Goal: Task Accomplishment & Management: Use online tool/utility

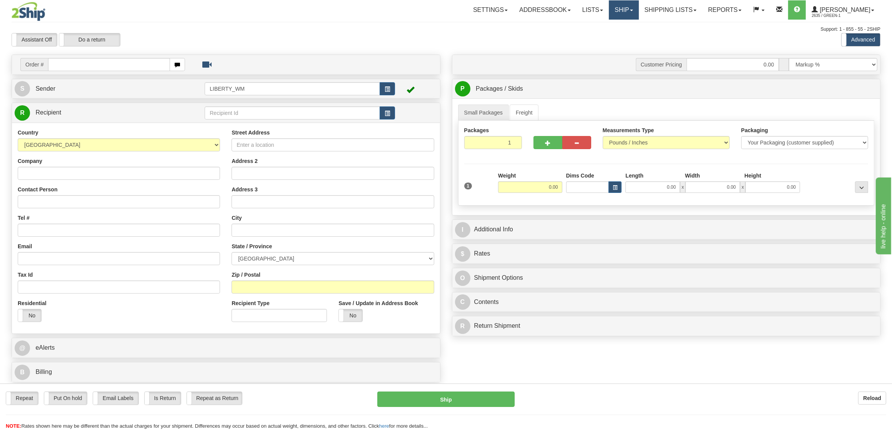
click at [630, 12] on link "Ship" at bounding box center [624, 9] width 30 height 19
click at [628, 36] on span "OnHold / Order Queue" at bounding box center [603, 37] width 54 height 6
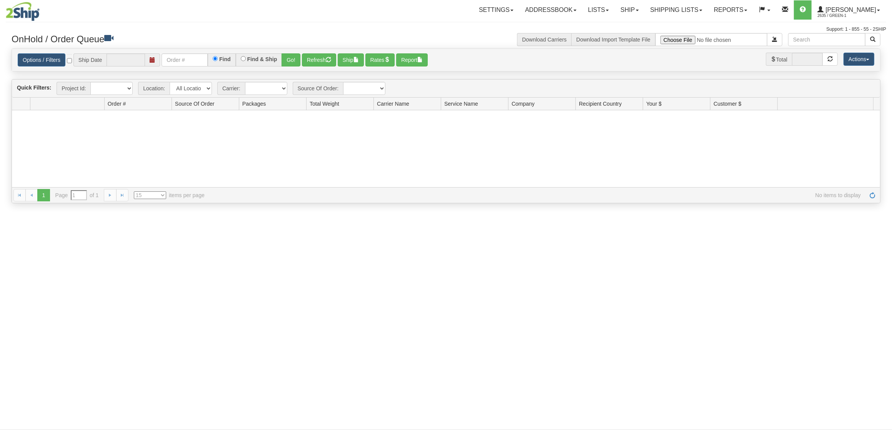
type input "[DATE]"
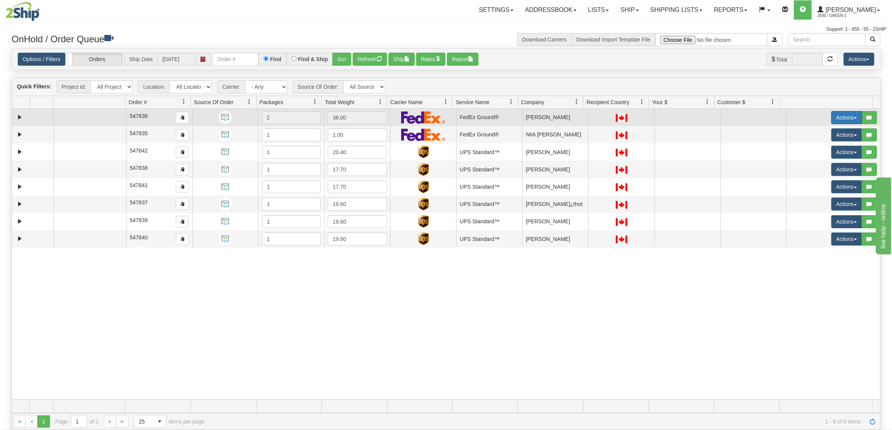
click at [835, 118] on button "Actions" at bounding box center [846, 117] width 31 height 13
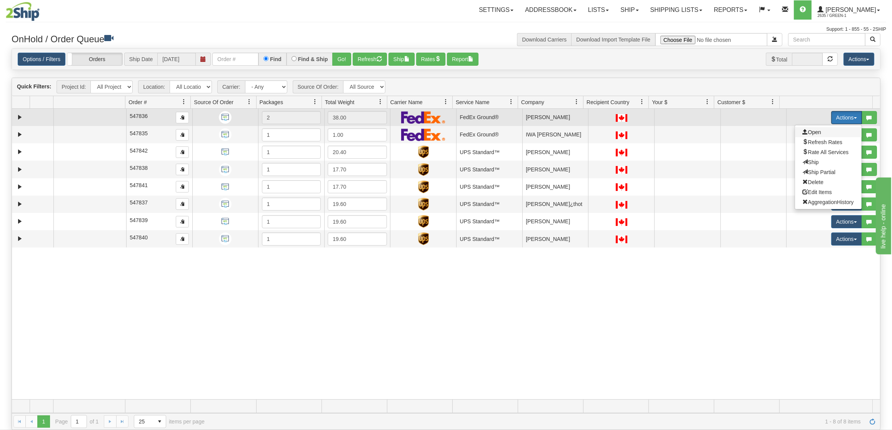
click at [807, 134] on span "Open" at bounding box center [811, 132] width 18 height 6
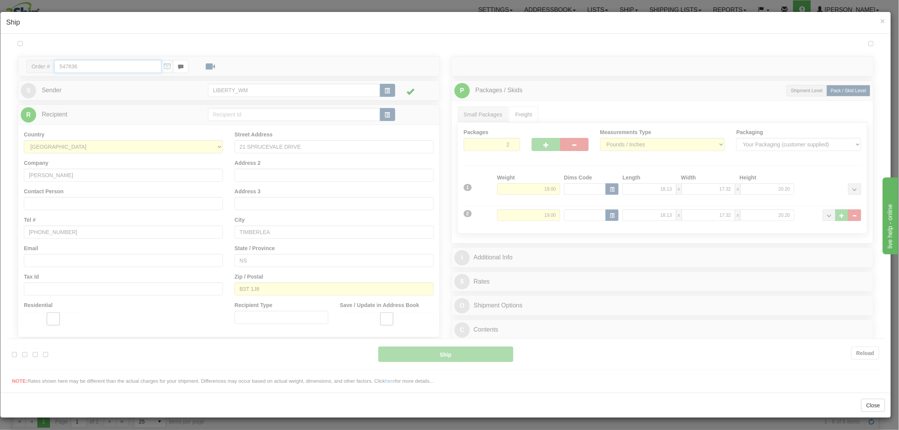
type input "92"
type input "16:00"
type input "19:00"
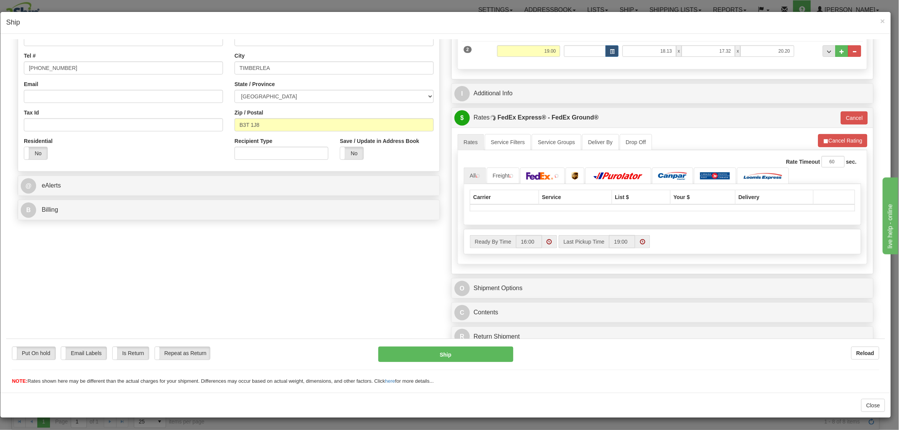
scroll to position [175, 0]
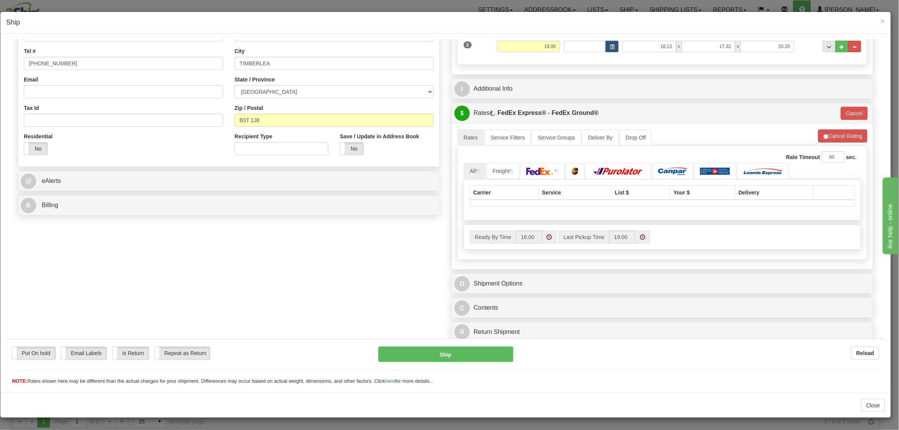
click at [145, 212] on div "B Billing" at bounding box center [228, 205] width 421 height 20
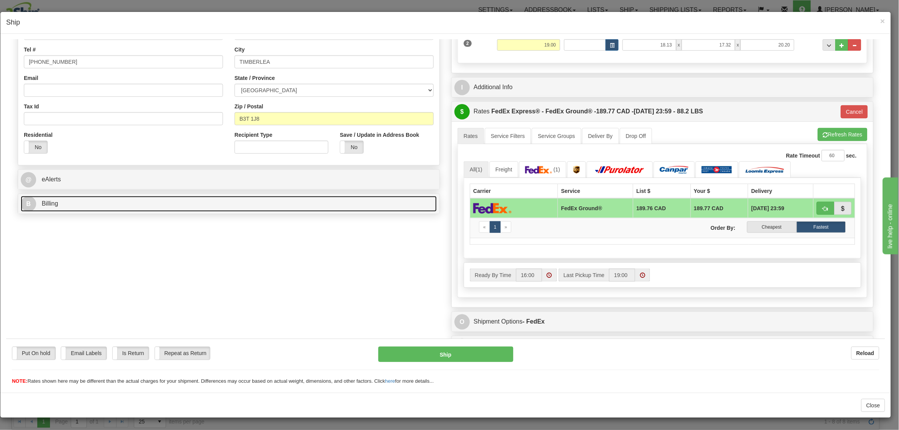
click at [148, 208] on link "B Billing" at bounding box center [229, 204] width 416 height 16
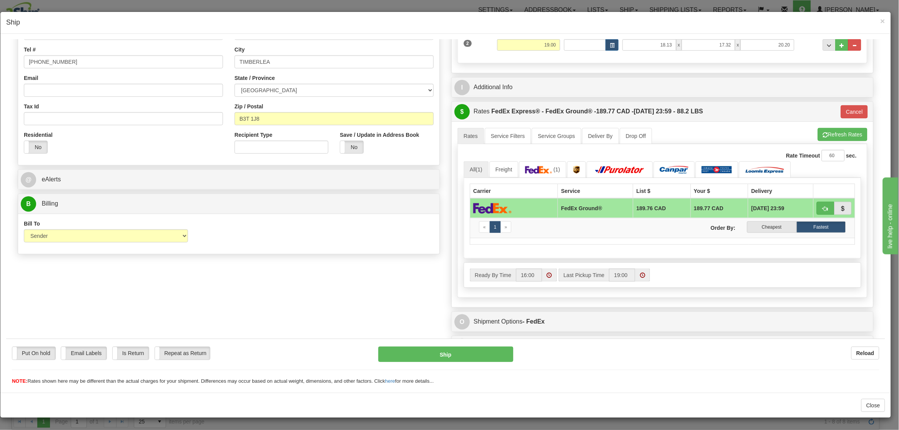
click at [124, 244] on div "Bill To Sender Recipient Third Party Collect" at bounding box center [106, 234] width 176 height 28
click at [125, 235] on select "Sender Recipient Third Party Collect" at bounding box center [106, 235] width 164 height 13
click at [86, 240] on select "Sender Recipient Third Party Collect" at bounding box center [106, 235] width 164 height 13
select select "3"
click at [24, 229] on select "Sender Recipient Third Party Collect" at bounding box center [106, 235] width 164 height 13
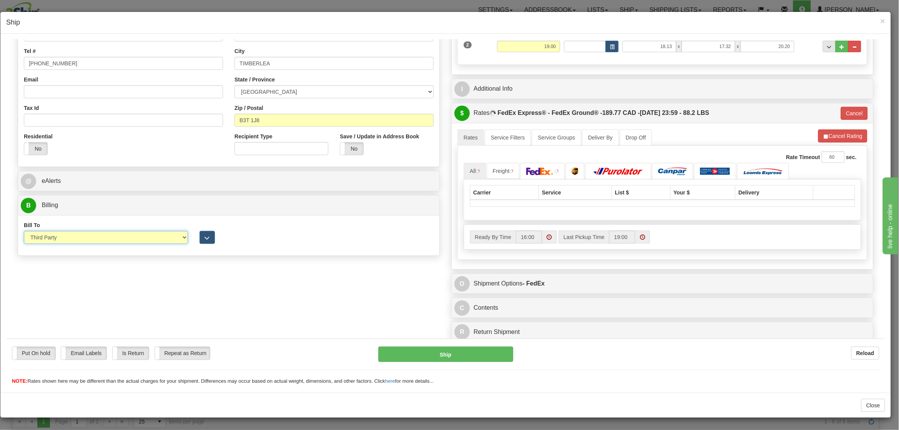
type input "92"
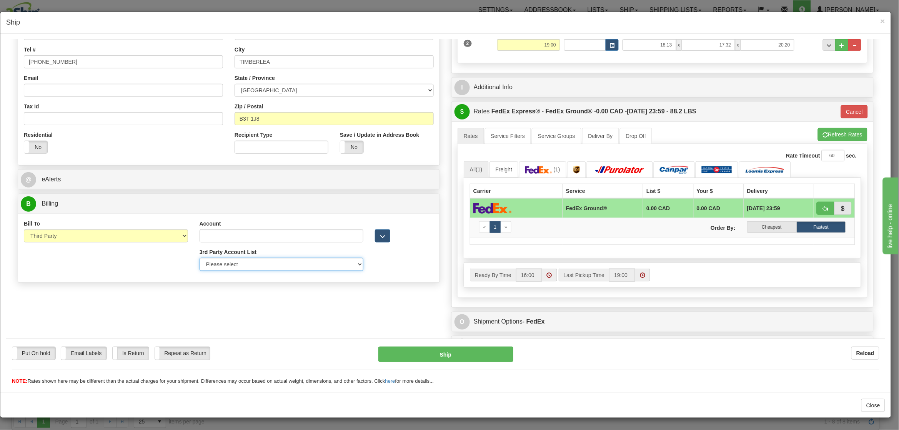
click at [240, 270] on select "Please select Liberty_Wal-Mart_FedEx-250243480-FedEx Express®" at bounding box center [282, 264] width 164 height 13
select select "409"
click at [200, 258] on select "Please select Liberty_Wal-Mart_FedEx-250243480-FedEx Express®" at bounding box center [282, 264] width 164 height 13
type input "250243480"
type input "Walmart"
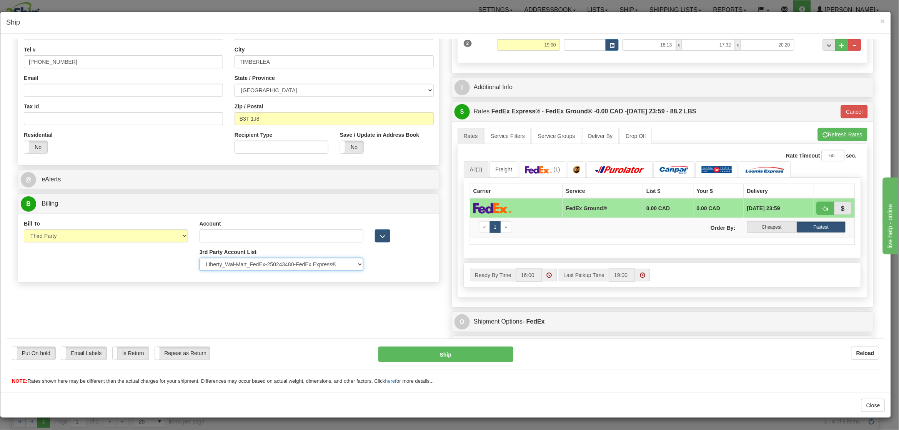
type input "[STREET_ADDRESS]"
type input "[GEOGRAPHIC_DATA]"
type input "L5N 1P9"
select select "ON"
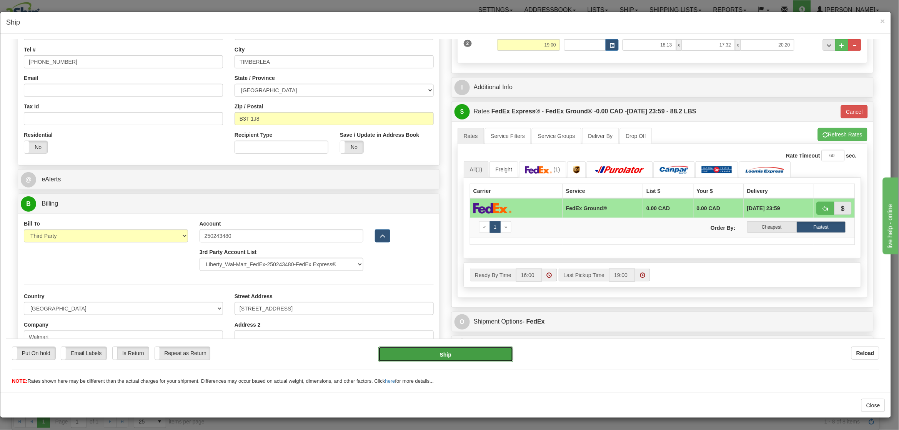
click at [449, 349] on button "Ship" at bounding box center [445, 353] width 135 height 15
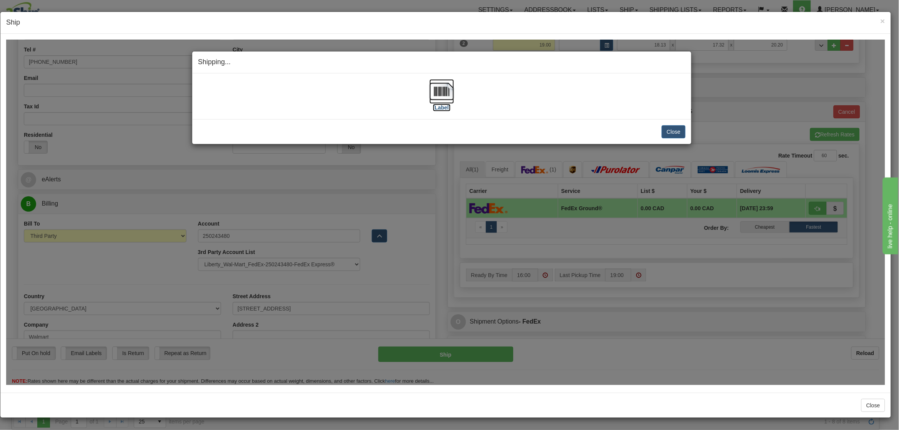
click at [451, 92] on img at bounding box center [441, 91] width 25 height 25
click at [663, 127] on button "Close" at bounding box center [674, 131] width 24 height 13
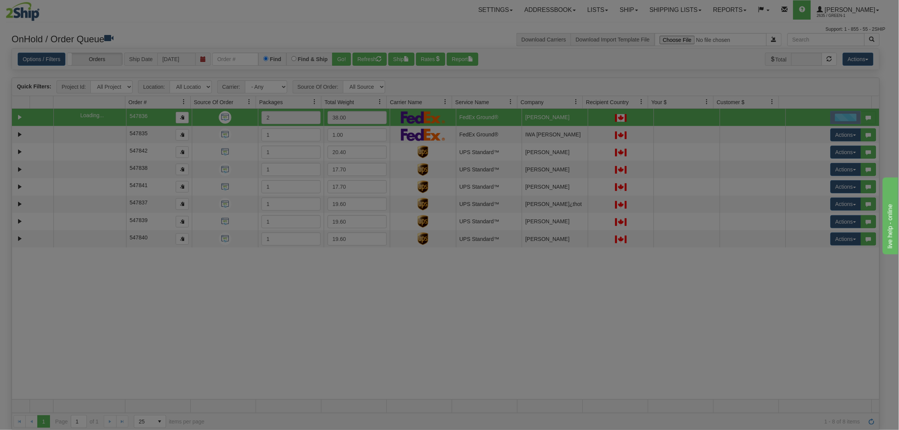
scroll to position [0, 0]
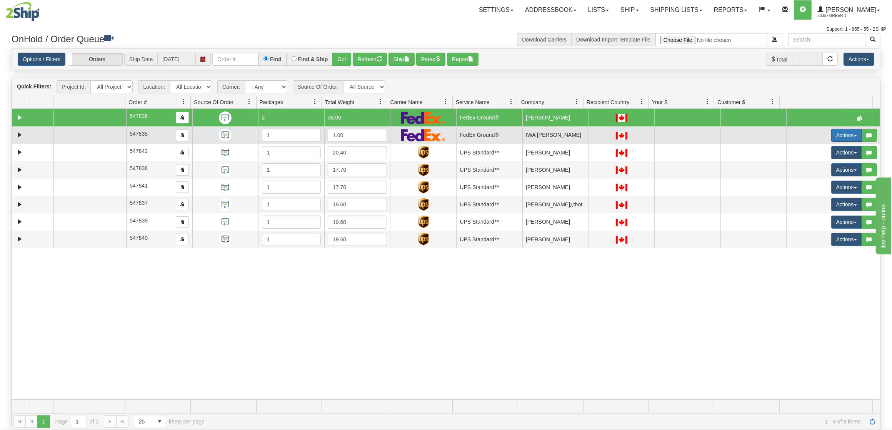
click at [831, 136] on button "Actions" at bounding box center [846, 135] width 31 height 13
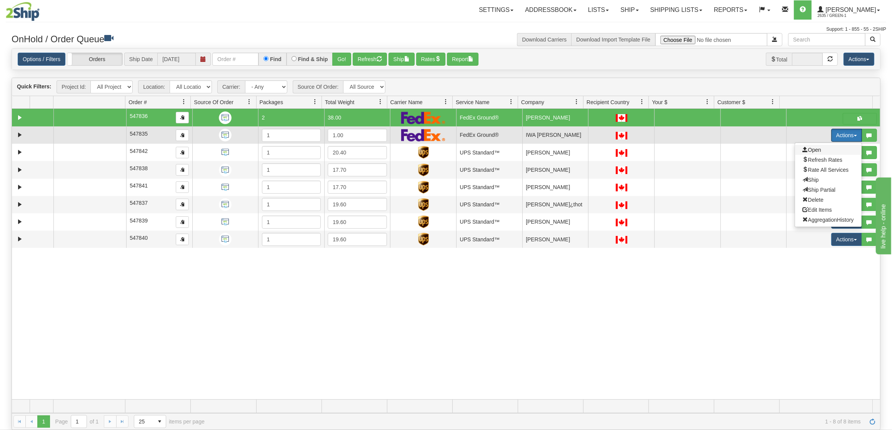
click at [806, 149] on span "Open" at bounding box center [811, 150] width 18 height 6
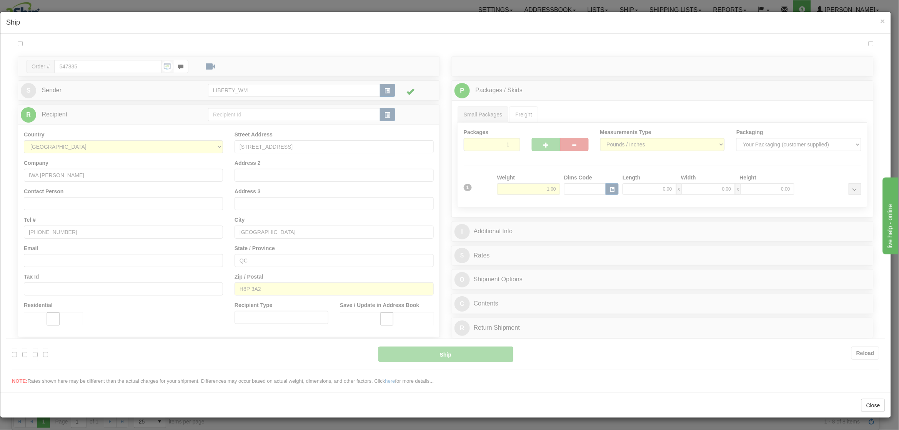
type input "92"
type input "16:00"
type input "19:00"
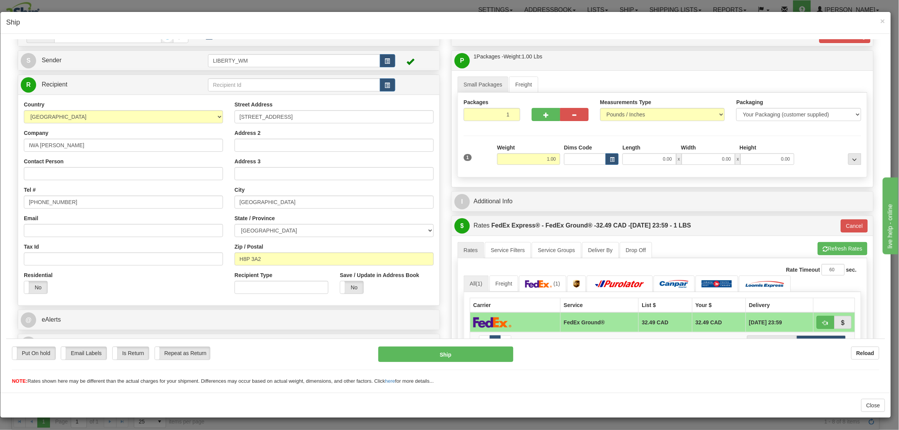
scroll to position [188, 0]
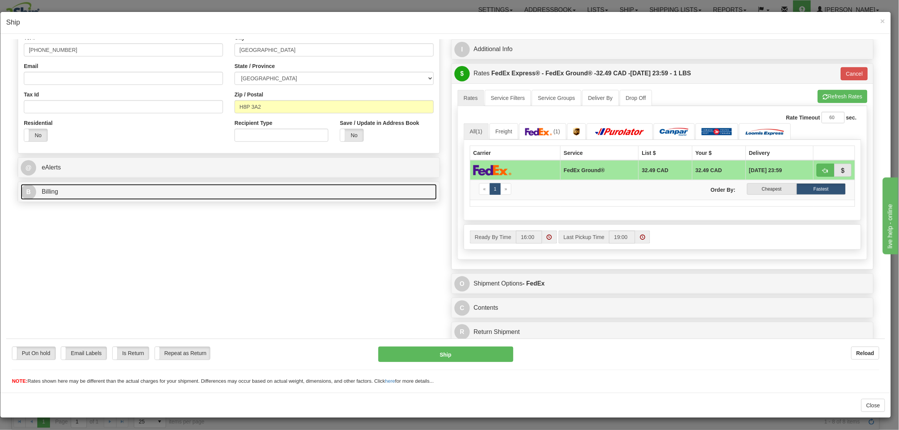
click at [110, 189] on link "B Billing" at bounding box center [229, 192] width 416 height 16
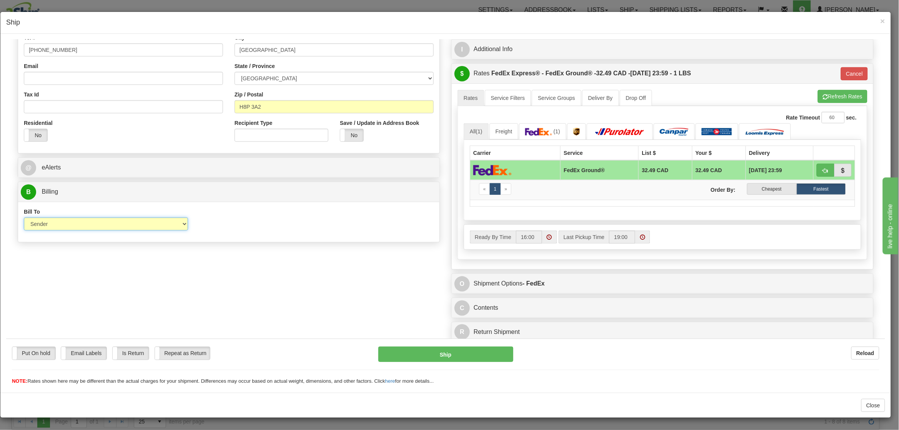
drag, startPoint x: 58, startPoint y: 222, endPoint x: 59, endPoint y: 228, distance: 5.9
click at [58, 222] on select "Sender Recipient Third Party Collect" at bounding box center [106, 223] width 164 height 13
select select "3"
click at [24, 217] on select "Sender Recipient Third Party Collect" at bounding box center [106, 223] width 164 height 13
type input "92"
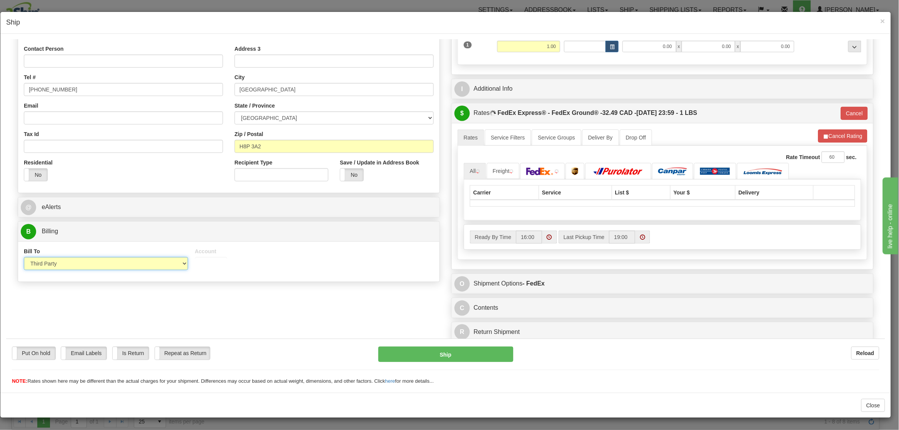
scroll to position [148, 0]
drag, startPoint x: 252, startPoint y: 290, endPoint x: 251, endPoint y: 295, distance: 4.7
click at [252, 290] on select "Please select Liberty Costco-39WY11-UPS Amazon.ca-50483A-UPS GSBLC Costco-39WY1…" at bounding box center [282, 291] width 164 height 13
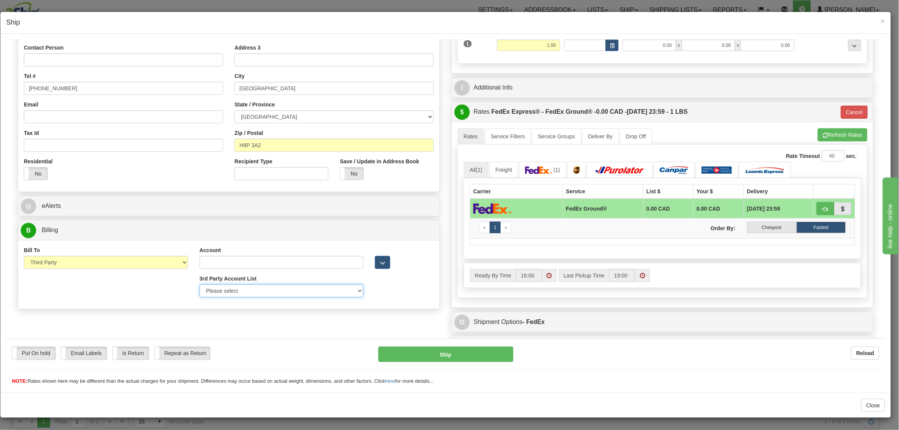
select select "409"
click at [200, 284] on select "Please select Liberty_Wal-Mart_FedEx-250243480-FedEx Express®" at bounding box center [282, 290] width 164 height 13
type input "250243480"
type input "Walmart"
type input "[STREET_ADDRESS]"
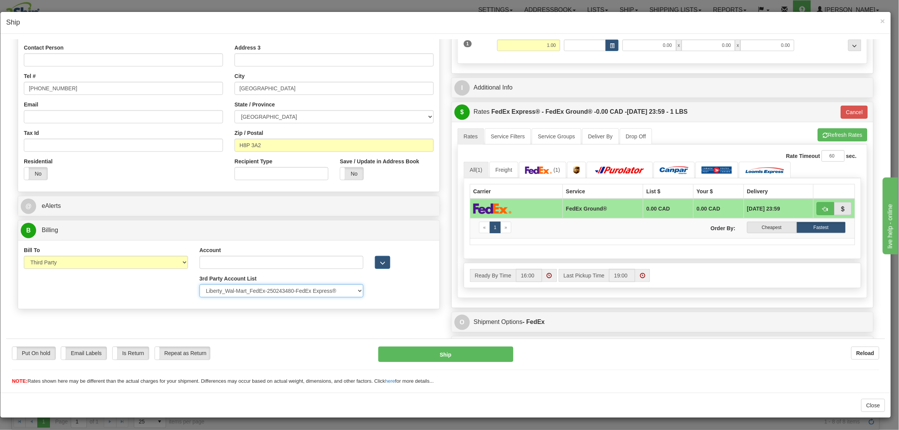
type input "[GEOGRAPHIC_DATA]"
type input "L5N 1P9"
select select "ON"
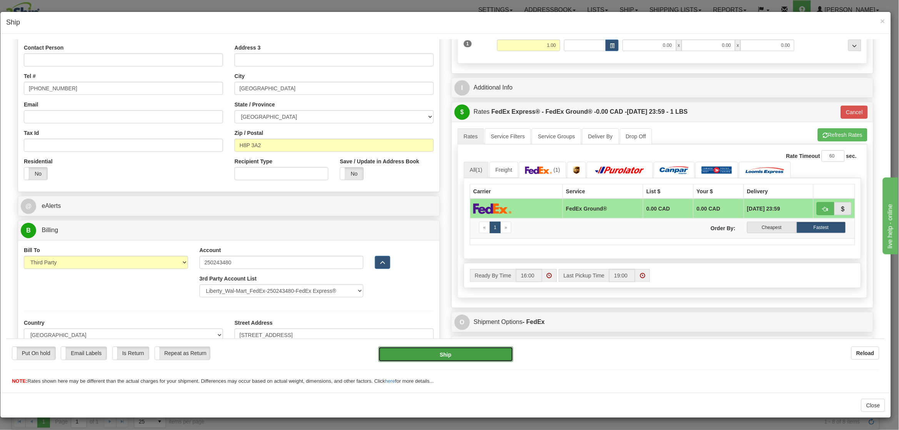
click at [417, 356] on button "Ship" at bounding box center [445, 353] width 135 height 15
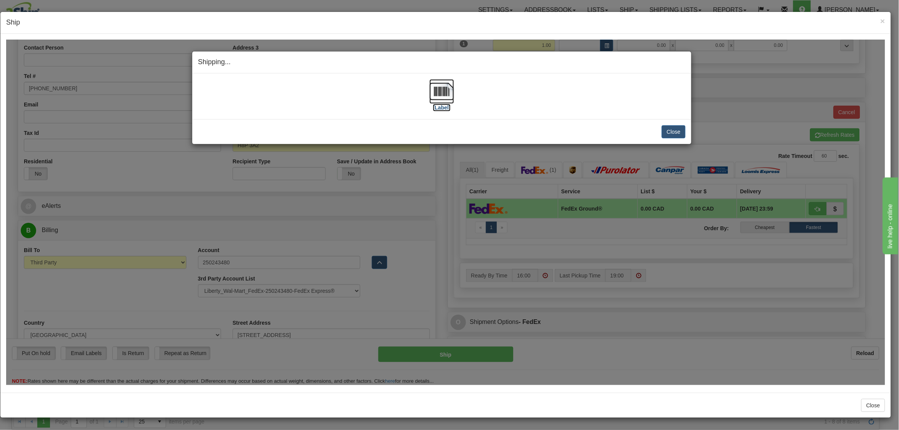
click at [439, 92] on img at bounding box center [441, 91] width 25 height 25
click at [665, 137] on button "Close" at bounding box center [674, 131] width 24 height 13
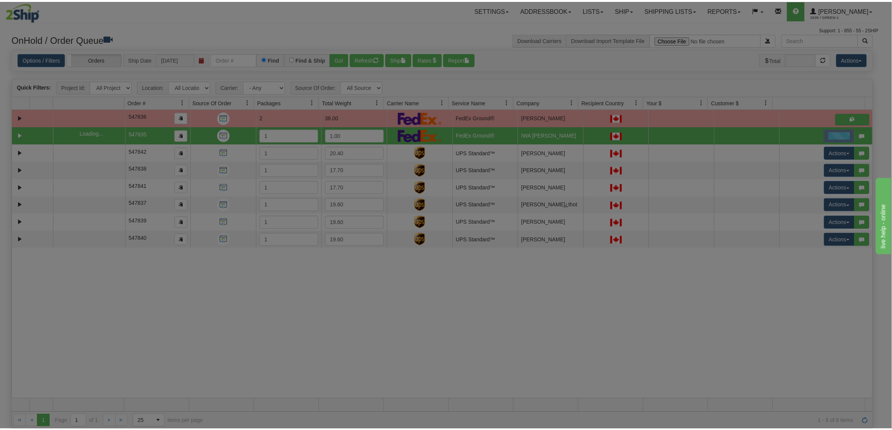
scroll to position [0, 0]
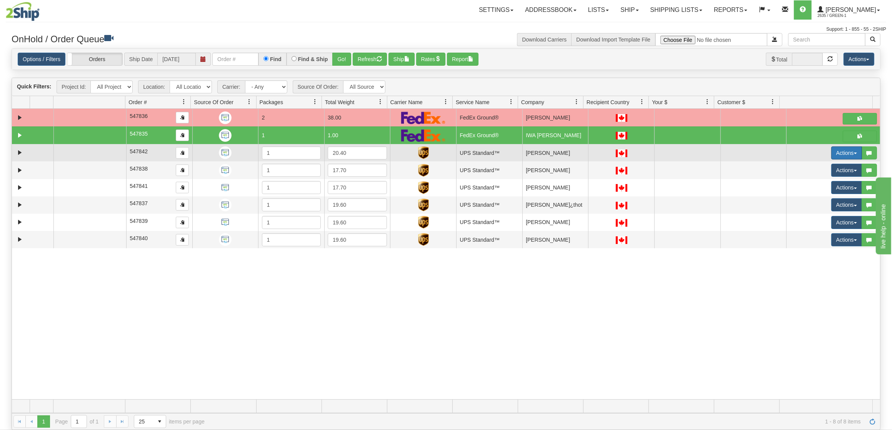
click at [834, 153] on button "Actions" at bounding box center [846, 152] width 31 height 13
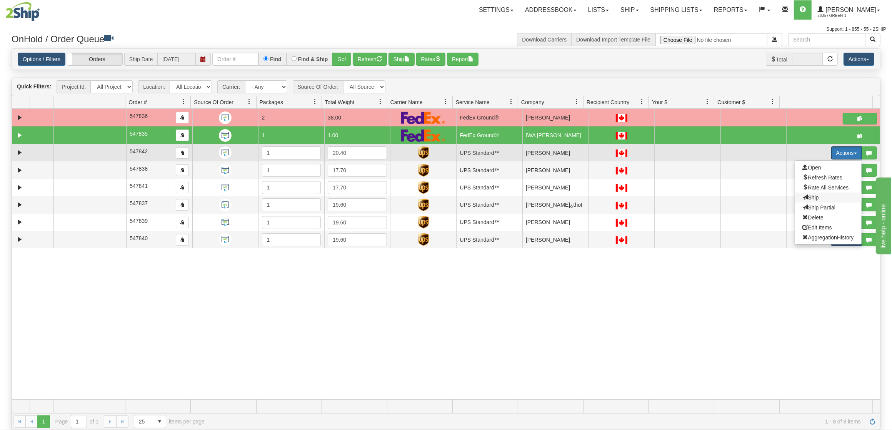
click at [803, 197] on span "Ship" at bounding box center [810, 198] width 16 height 6
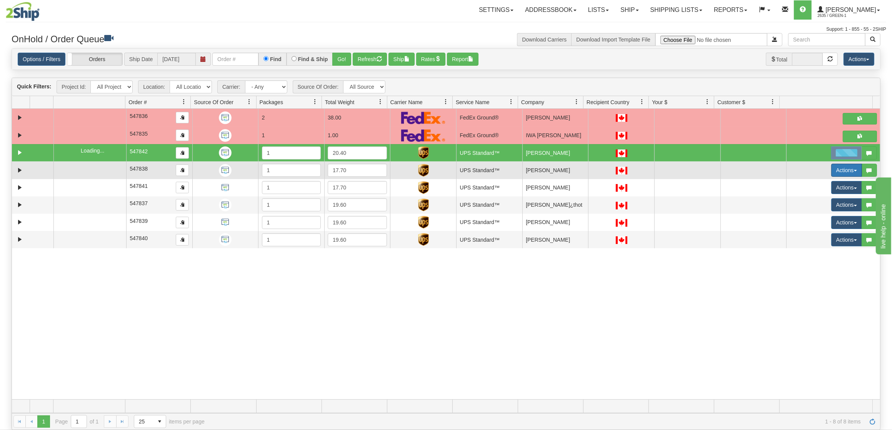
click at [837, 171] on button "Actions" at bounding box center [846, 170] width 31 height 13
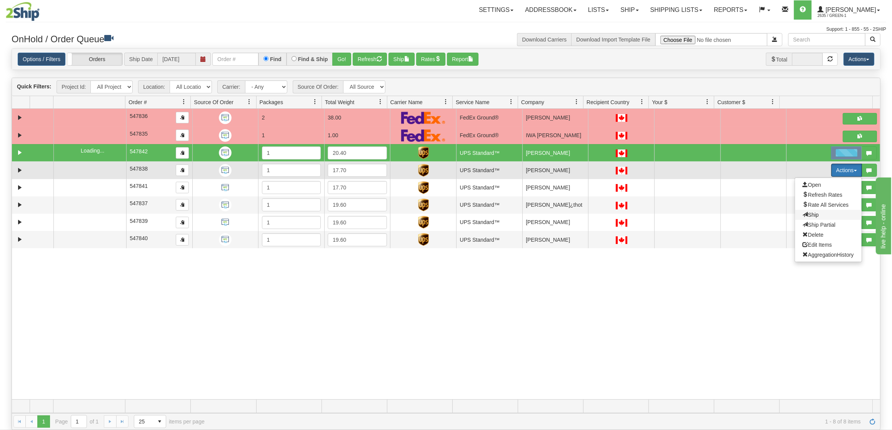
click at [809, 215] on span "Ship" at bounding box center [810, 215] width 16 height 6
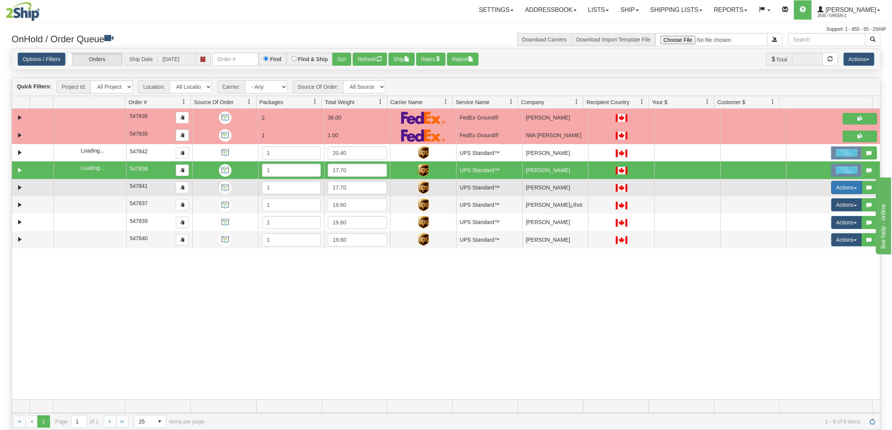
click at [834, 191] on button "Actions" at bounding box center [846, 187] width 31 height 13
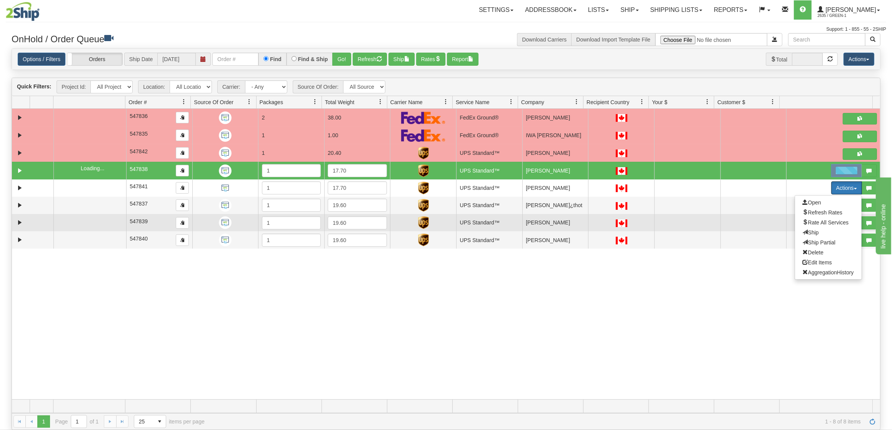
drag, startPoint x: 805, startPoint y: 232, endPoint x: 832, endPoint y: 216, distance: 31.5
click at [805, 233] on span "Ship" at bounding box center [810, 233] width 16 height 6
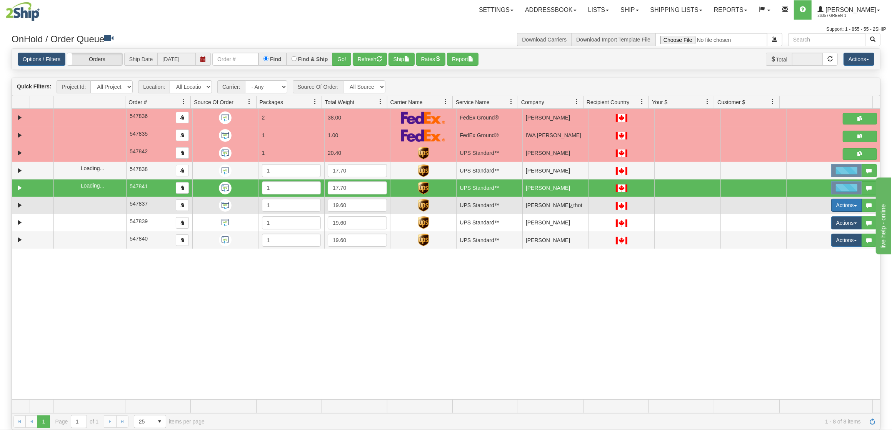
click at [834, 207] on button "Actions" at bounding box center [846, 205] width 31 height 13
click at [803, 252] on span "Ship" at bounding box center [810, 250] width 16 height 6
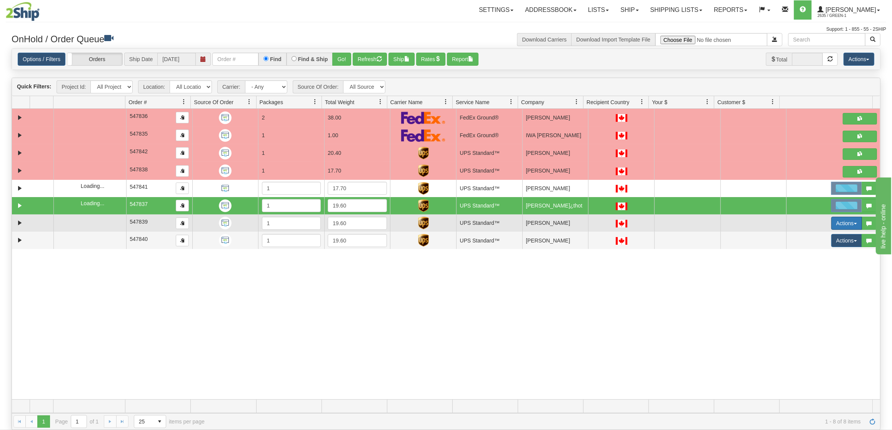
click at [831, 229] on button "Actions" at bounding box center [846, 223] width 31 height 13
click at [804, 270] on span "Ship" at bounding box center [810, 268] width 16 height 6
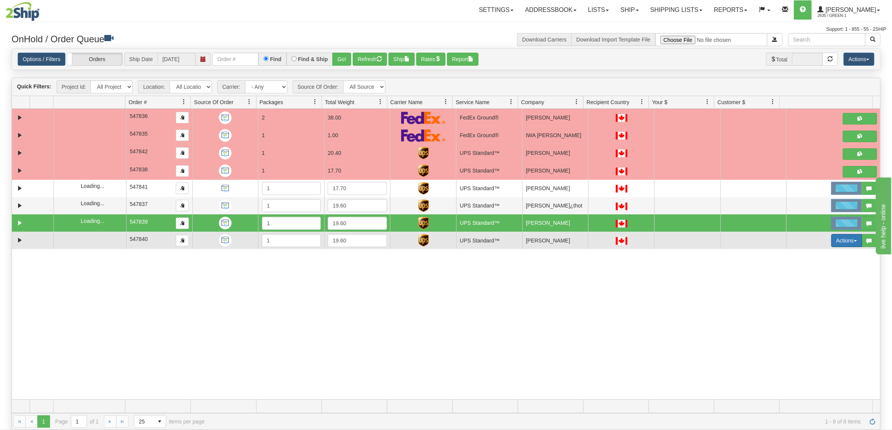
click at [831, 245] on button "Actions" at bounding box center [846, 240] width 31 height 13
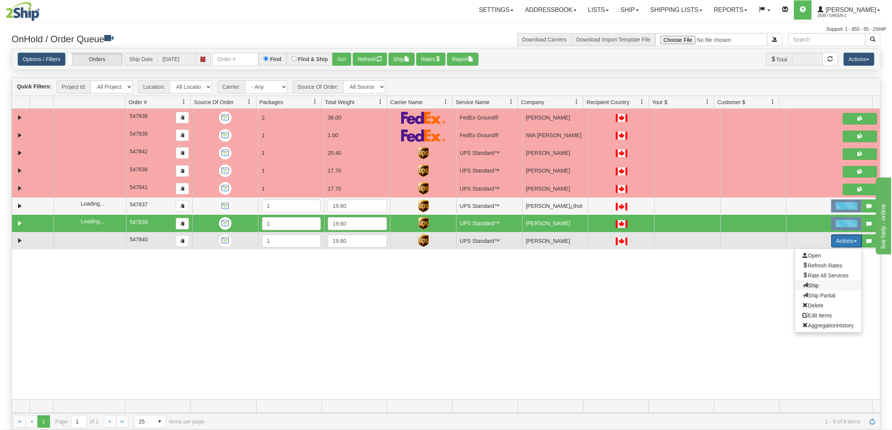
click at [802, 287] on span "Ship" at bounding box center [810, 286] width 16 height 6
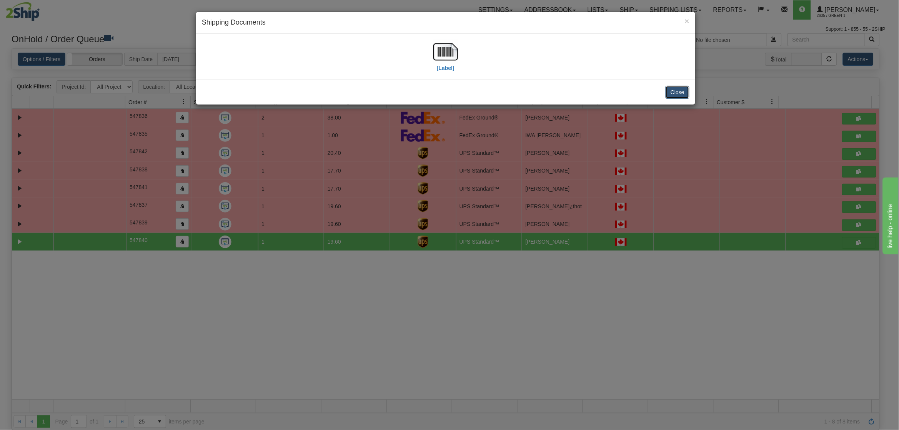
click at [678, 88] on button "Close" at bounding box center [678, 92] width 24 height 13
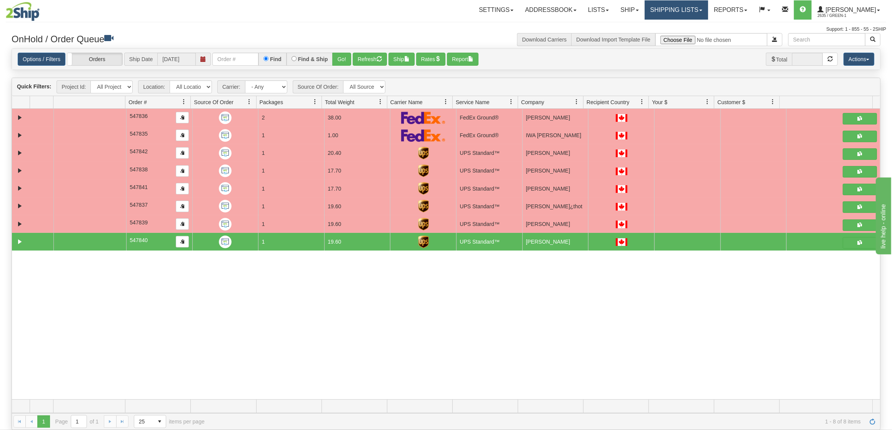
click at [677, 12] on link "Shipping lists" at bounding box center [675, 9] width 63 height 19
click at [674, 28] on span "Current Shipments" at bounding box center [662, 27] width 45 height 6
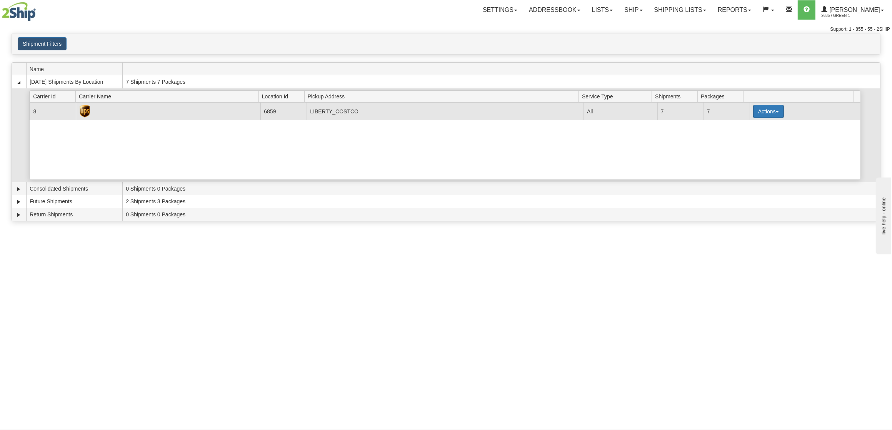
click at [754, 115] on button "Actions" at bounding box center [768, 111] width 31 height 13
click at [737, 166] on span "Print" at bounding box center [737, 165] width 16 height 5
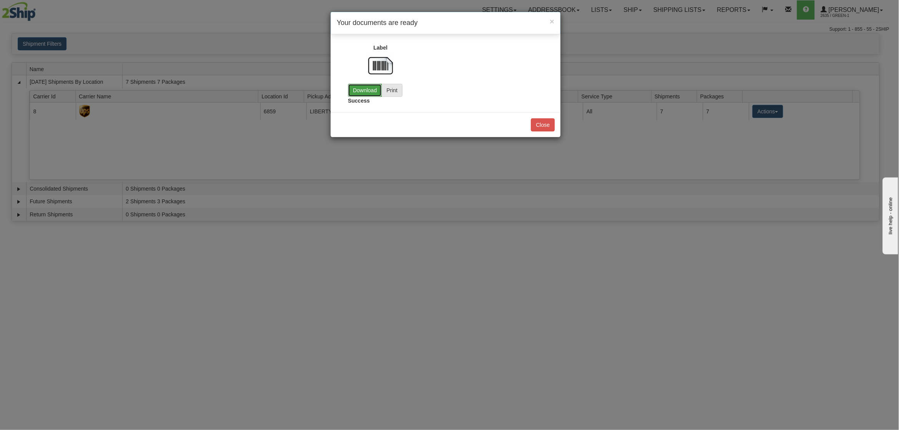
click at [369, 92] on link "Download" at bounding box center [365, 90] width 34 height 13
click at [551, 132] on div "Close" at bounding box center [446, 124] width 230 height 25
click at [550, 128] on button "Close" at bounding box center [543, 124] width 24 height 13
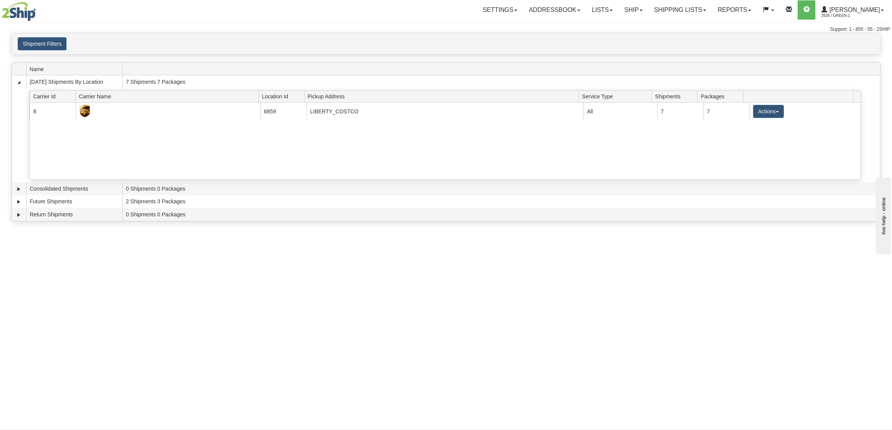
click at [512, 258] on div "Toggle navigation Settings Shipping Preferences Fields Preferences New Recipien…" at bounding box center [446, 215] width 892 height 430
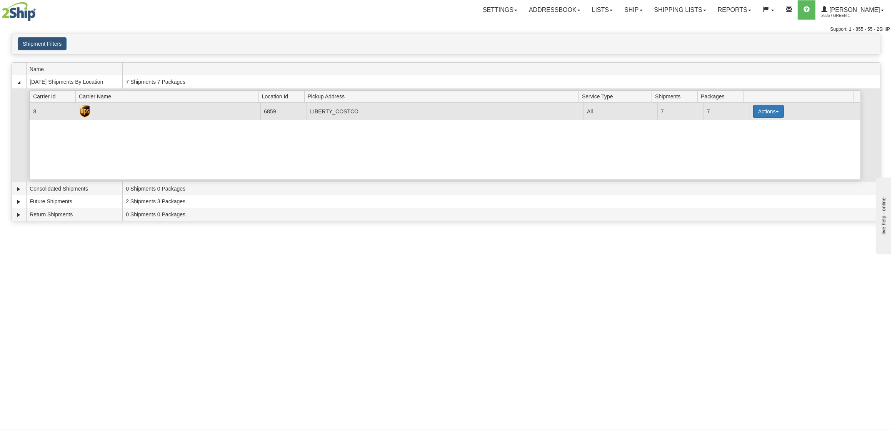
click at [770, 118] on button "Actions" at bounding box center [768, 111] width 31 height 13
click at [742, 148] on span "Pickup" at bounding box center [739, 145] width 20 height 5
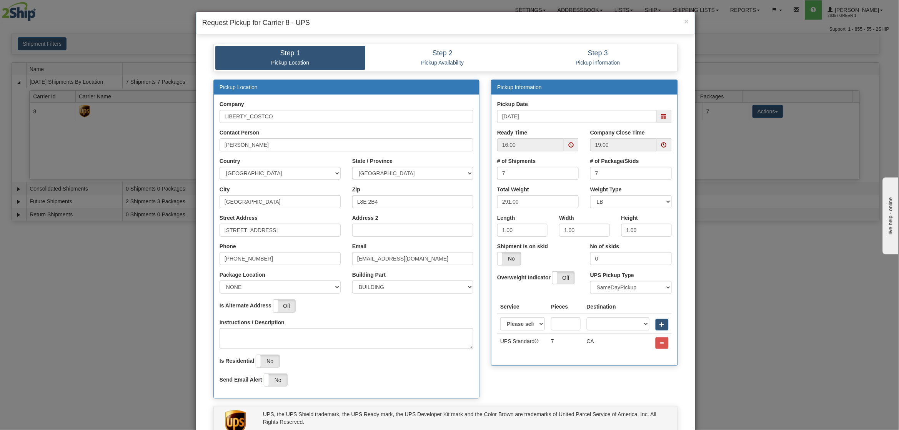
click at [568, 145] on span at bounding box center [570, 144] width 5 height 5
click at [512, 216] on span at bounding box center [516, 216] width 21 height 21
type input "15:00"
click at [661, 145] on span at bounding box center [663, 144] width 5 height 5
click at [606, 217] on span at bounding box center [609, 216] width 21 height 21
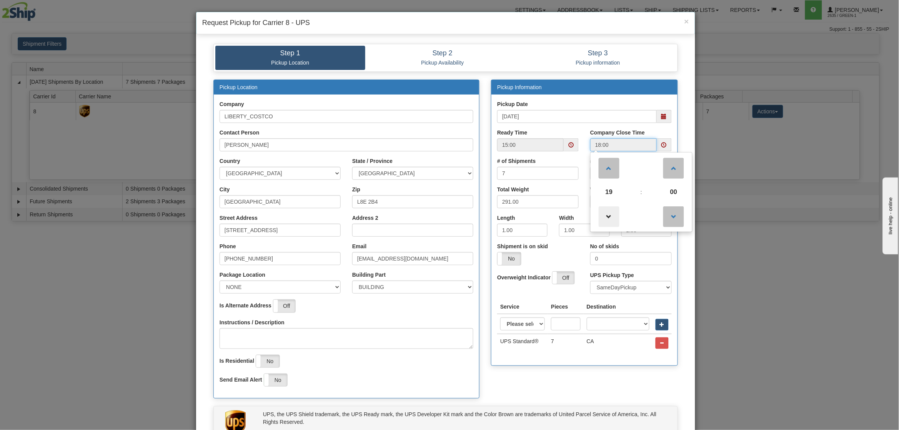
click at [606, 217] on span at bounding box center [609, 216] width 21 height 21
click at [666, 177] on span at bounding box center [673, 168] width 21 height 21
click at [664, 218] on span at bounding box center [673, 216] width 21 height 21
click at [611, 170] on span at bounding box center [609, 168] width 21 height 21
type input "18:00"
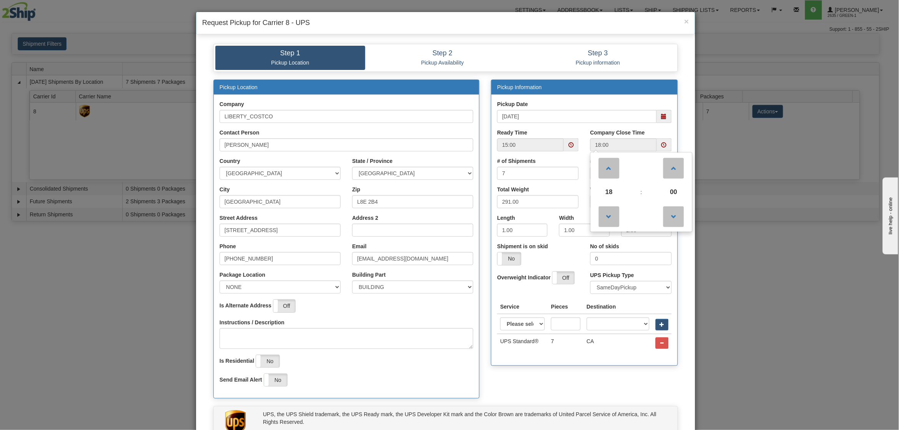
click at [576, 251] on div "Shipment is on skid Yes No" at bounding box center [537, 257] width 93 height 28
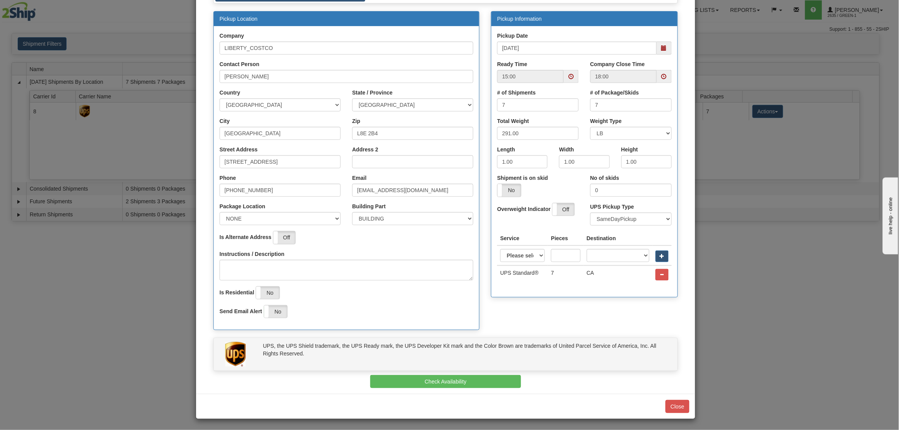
scroll to position [70, 0]
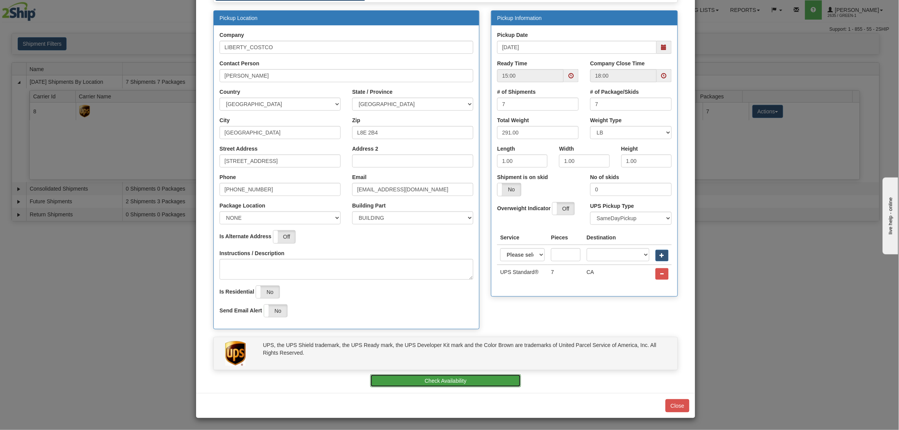
click at [465, 379] on button "Check Availability" at bounding box center [445, 380] width 151 height 13
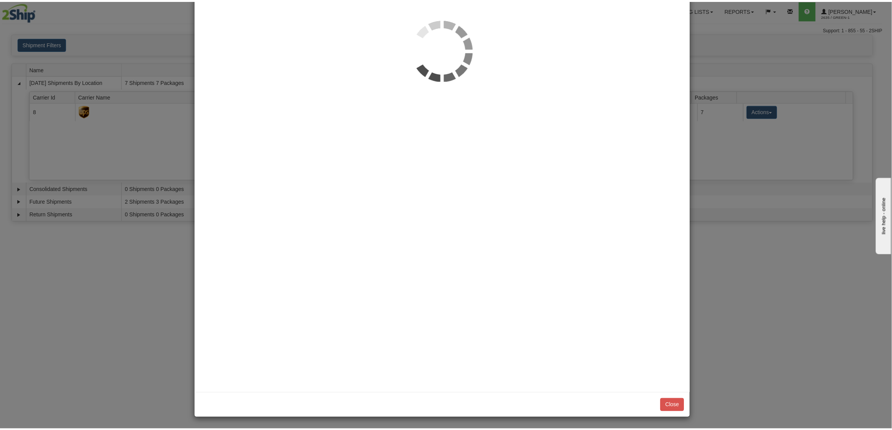
scroll to position [0, 0]
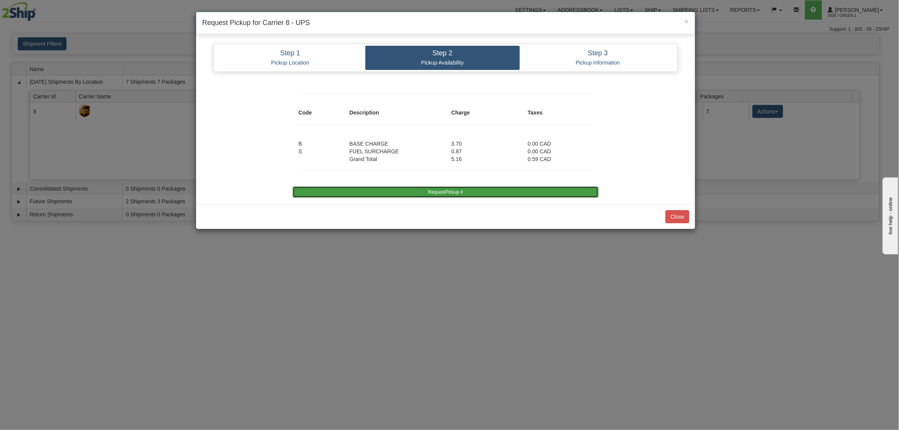
click at [446, 195] on button "RequestPickup #" at bounding box center [446, 192] width 306 height 12
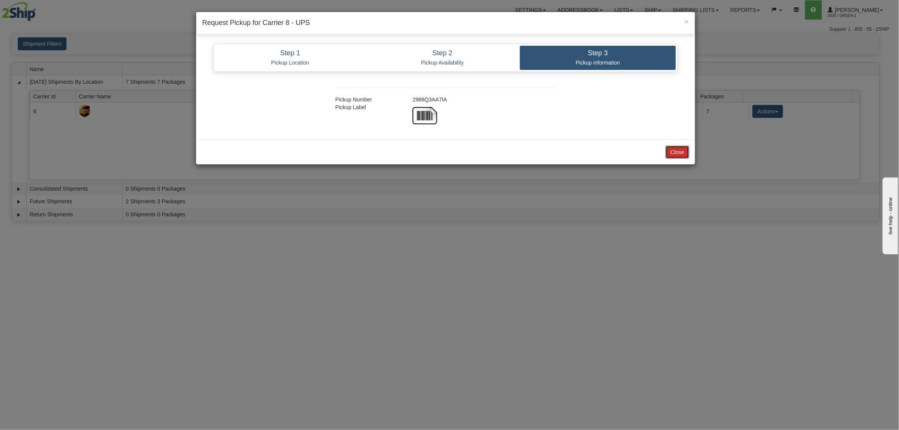
click at [674, 148] on button "Close" at bounding box center [678, 152] width 24 height 13
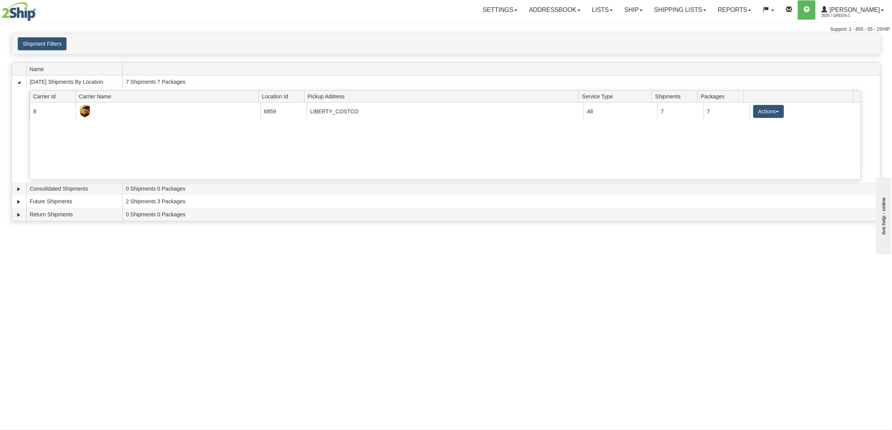
click at [48, 241] on div "Toggle navigation Settings Shipping Preferences Fields Preferences New Recipien…" at bounding box center [446, 215] width 892 height 430
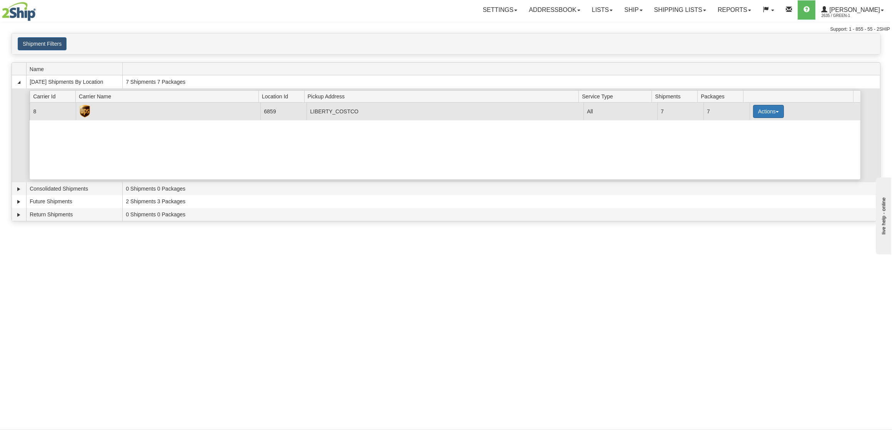
click at [762, 110] on button "Actions" at bounding box center [768, 111] width 31 height 13
